Goal: Information Seeking & Learning: Learn about a topic

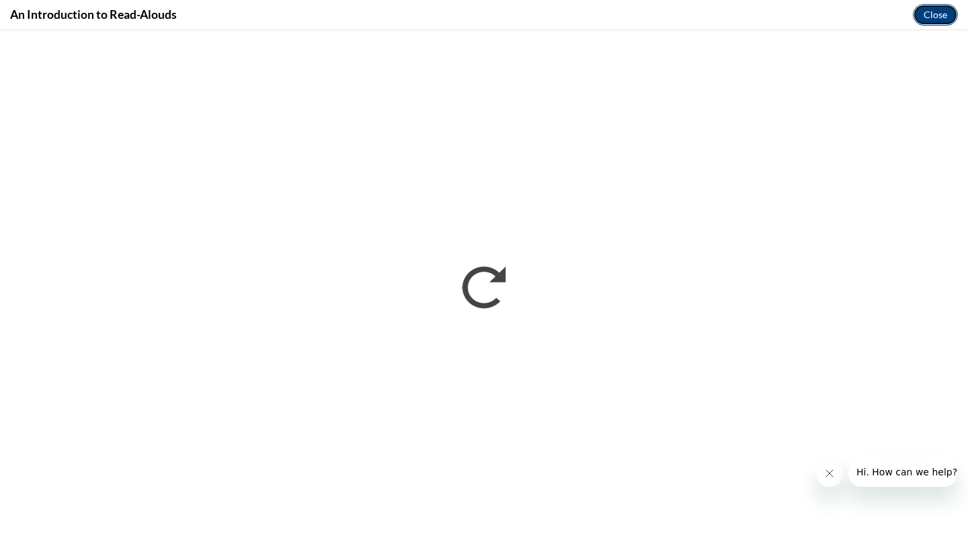
click at [939, 13] on button "Close" at bounding box center [934, 15] width 45 height 22
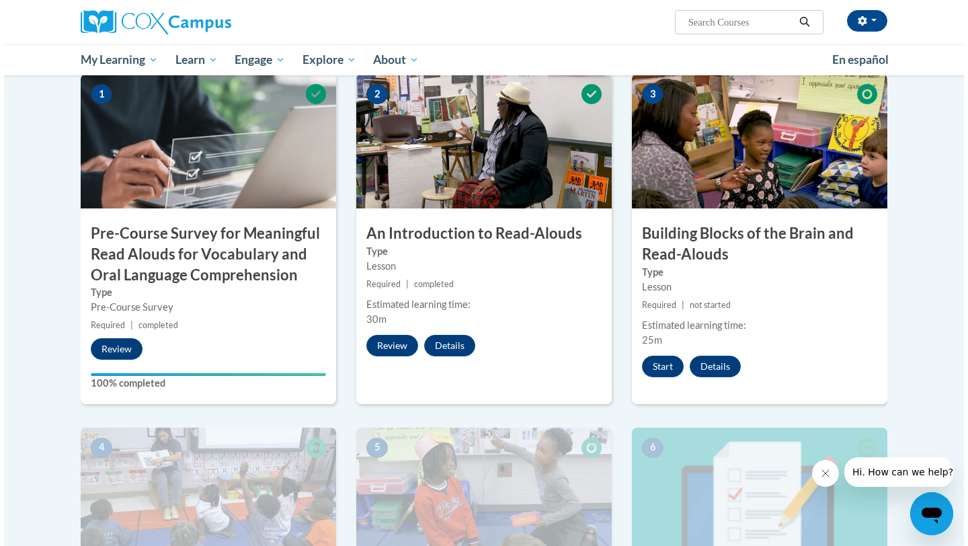
scroll to position [318, 0]
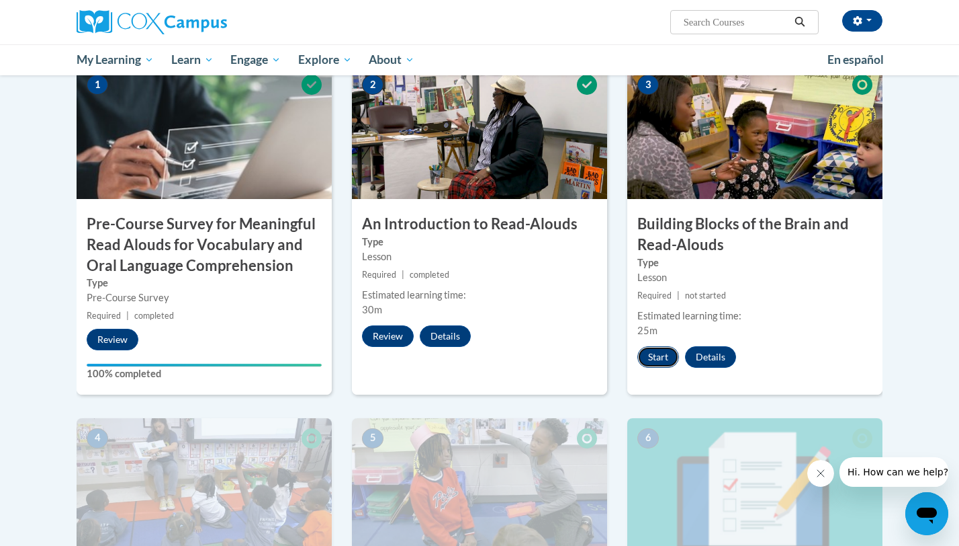
click at [652, 356] on button "Start" at bounding box center [659, 357] width 42 height 22
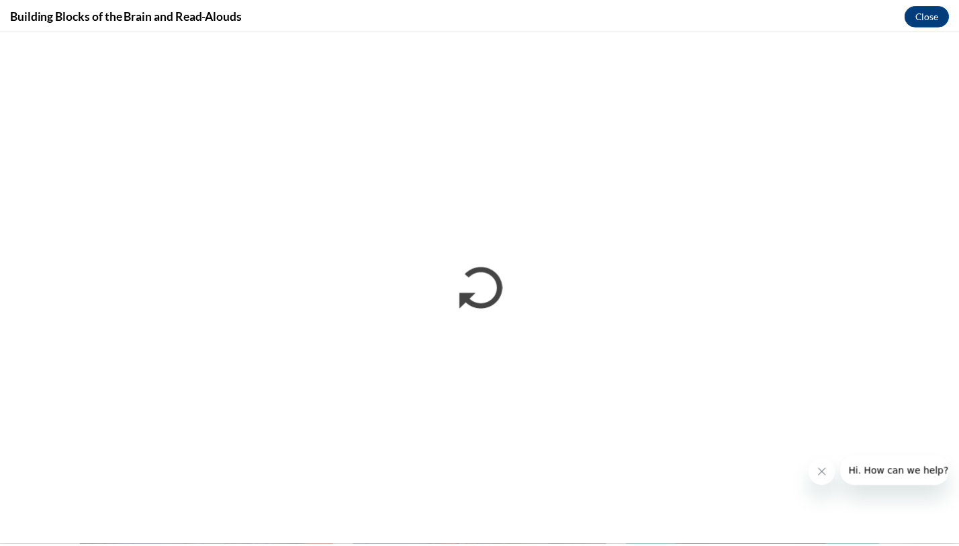
scroll to position [0, 0]
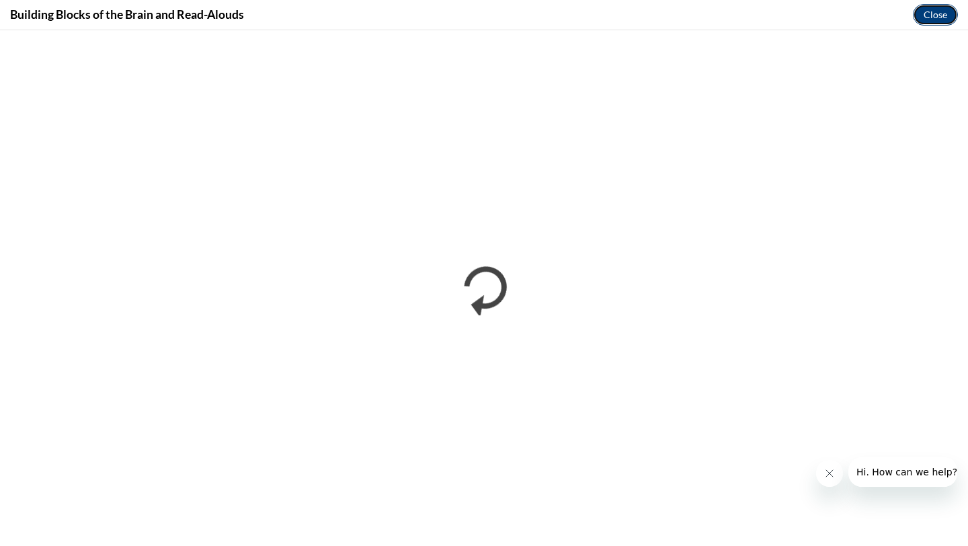
click at [937, 15] on button "Close" at bounding box center [934, 15] width 45 height 22
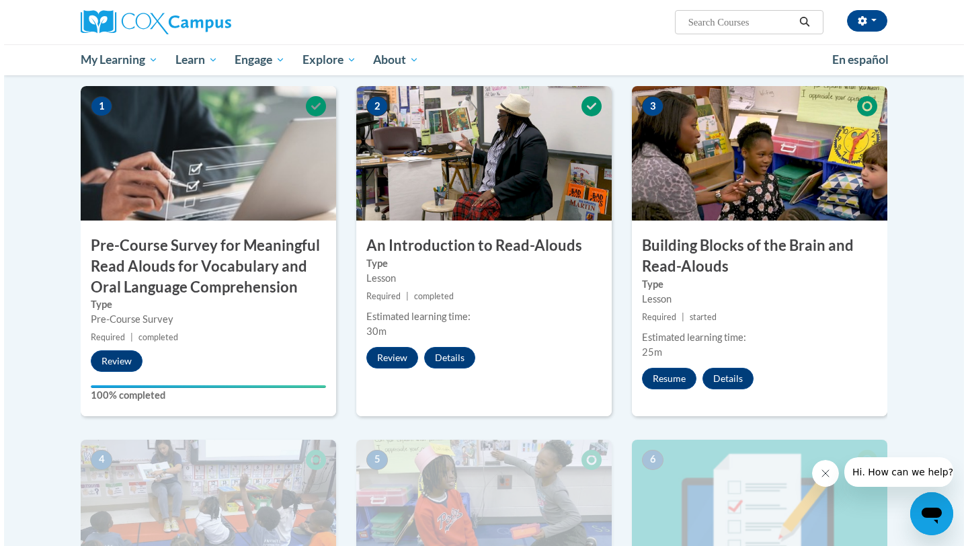
scroll to position [299, 0]
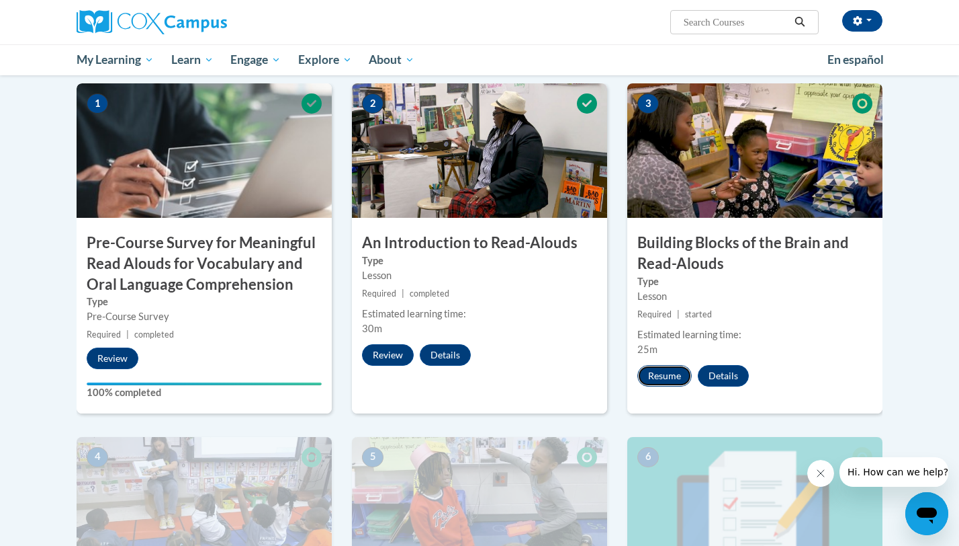
click at [658, 372] on button "Resume" at bounding box center [665, 376] width 54 height 22
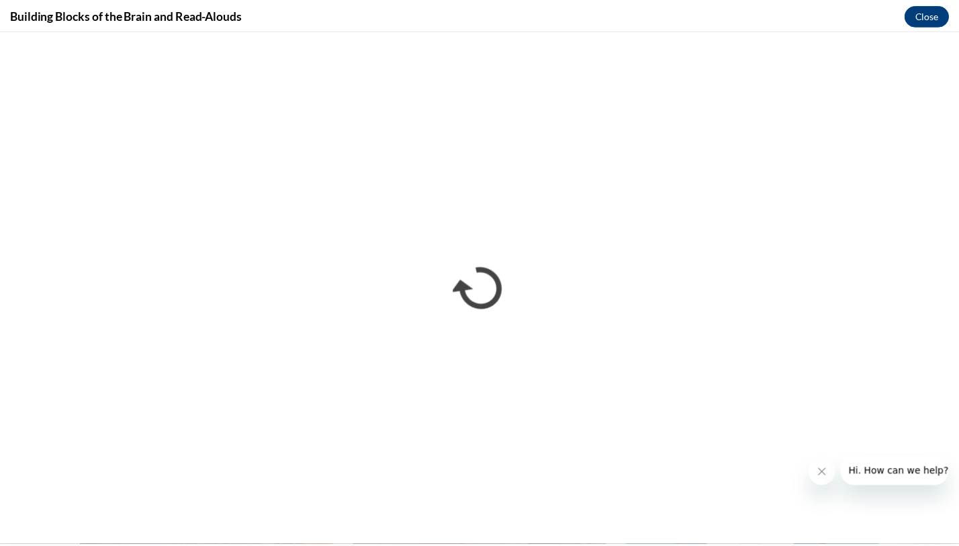
scroll to position [0, 0]
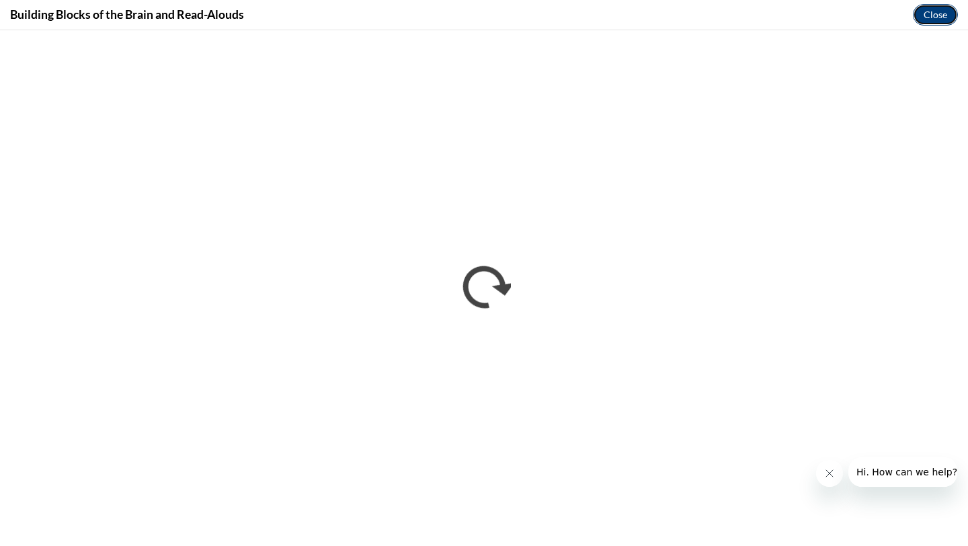
click at [937, 20] on button "Close" at bounding box center [934, 15] width 45 height 22
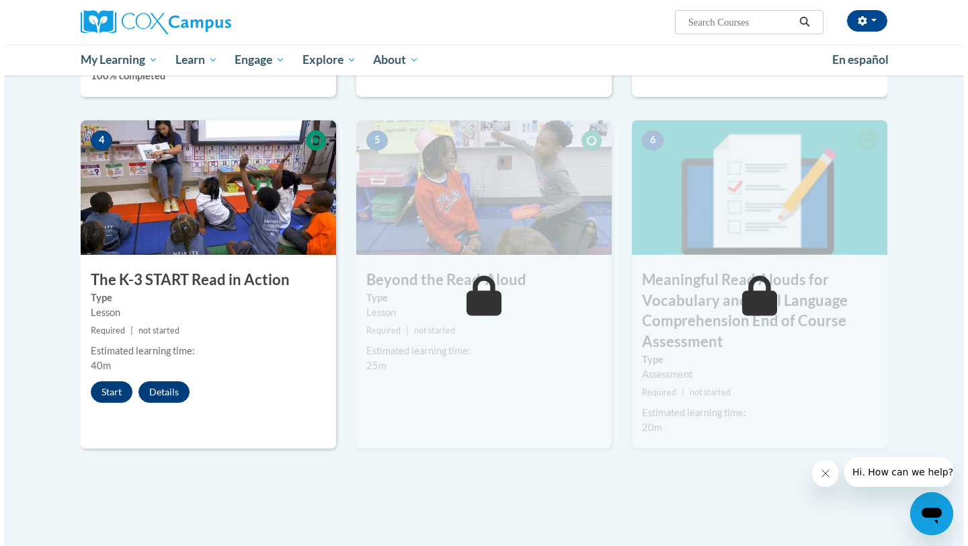
scroll to position [609, 0]
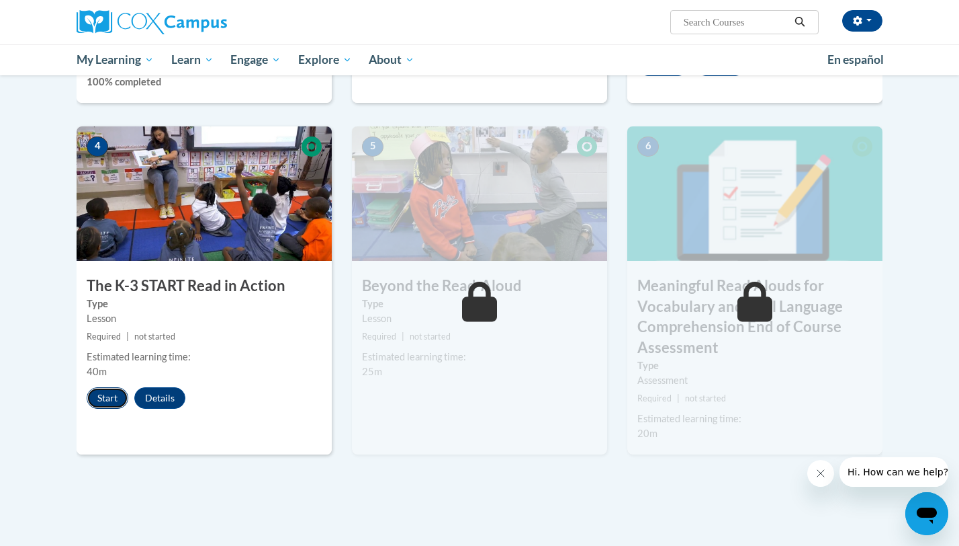
click at [109, 400] on button "Start" at bounding box center [108, 398] width 42 height 22
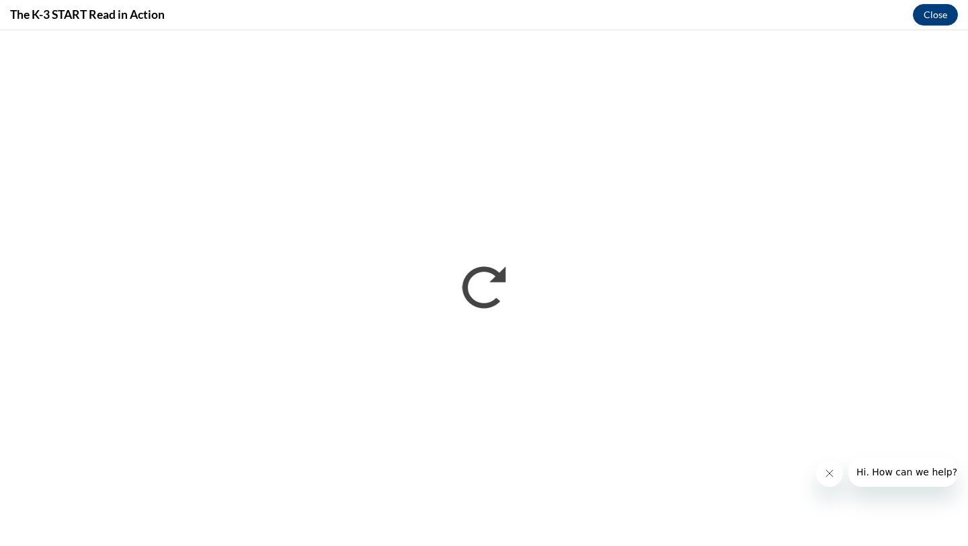
scroll to position [0, 0]
